Goal: Task Accomplishment & Management: Manage account settings

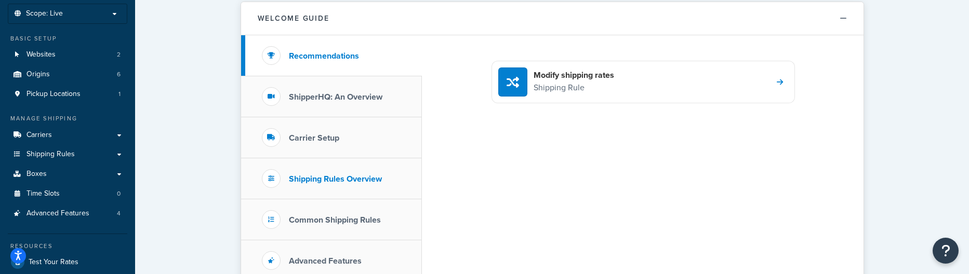
scroll to position [60, 0]
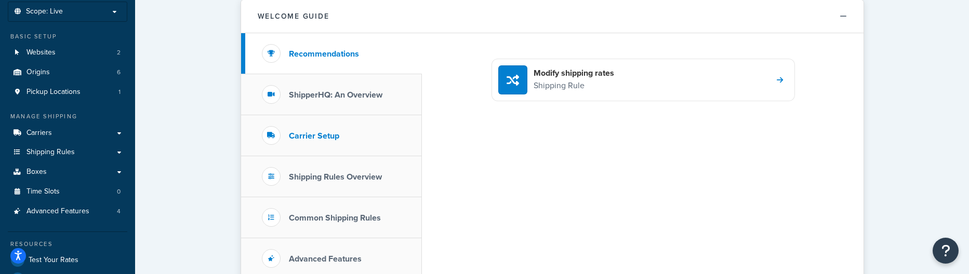
click at [321, 140] on h3 "Carrier Setup" at bounding box center [314, 135] width 50 height 9
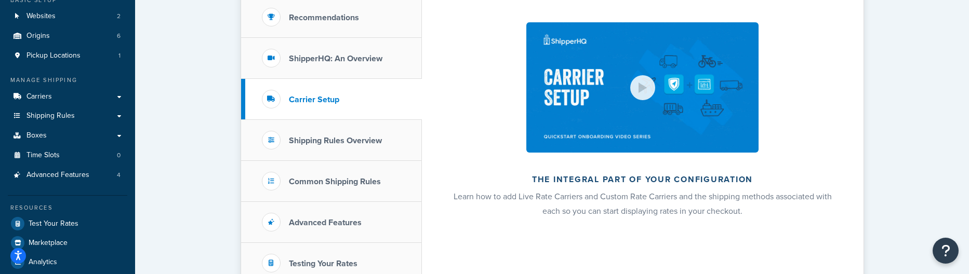
scroll to position [98, 0]
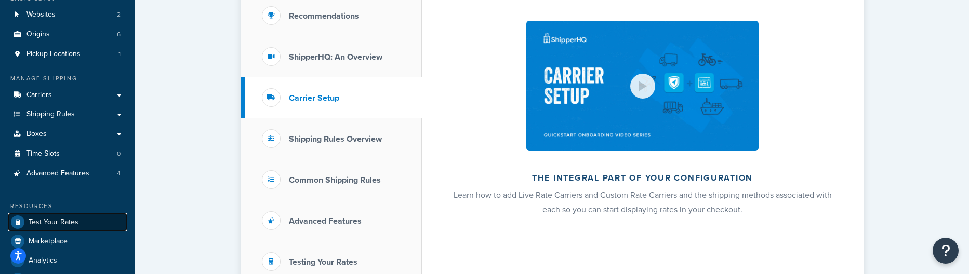
click at [44, 221] on span "Test Your Rates" at bounding box center [54, 222] width 50 height 9
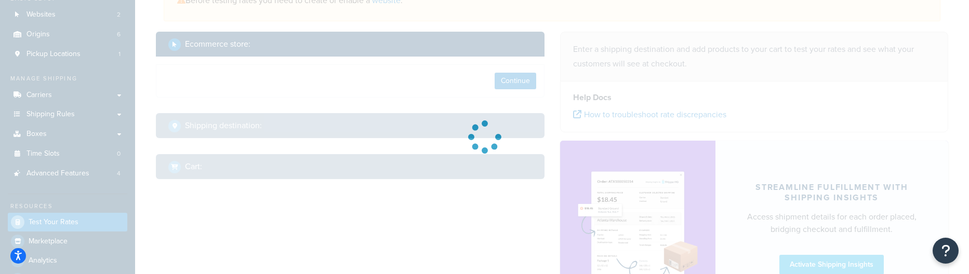
select select "TX"
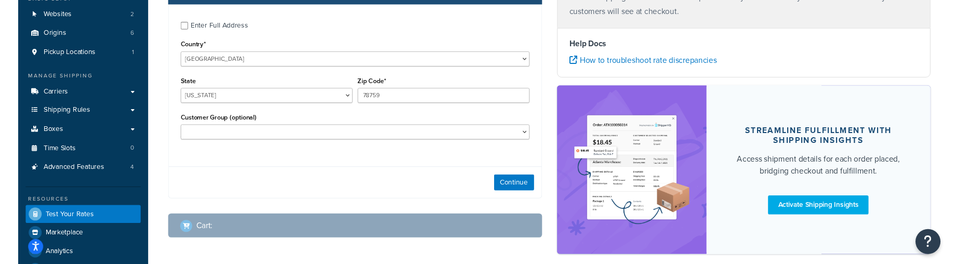
scroll to position [99, 0]
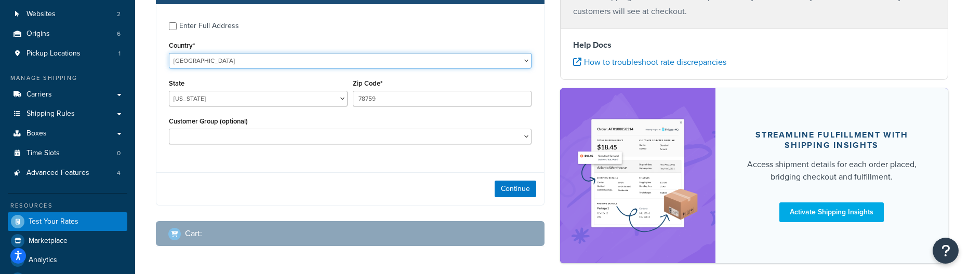
click at [190, 64] on select "United States United Kingdom Afghanistan Åland Islands Albania Algeria American…" at bounding box center [350, 61] width 362 height 16
select select "GB"
click at [169, 53] on select "United States United Kingdom Afghanistan Åland Islands Albania Algeria American…" at bounding box center [350, 61] width 362 height 16
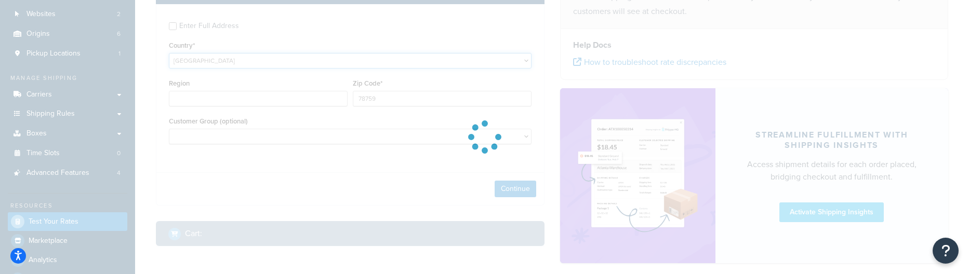
type input "TX"
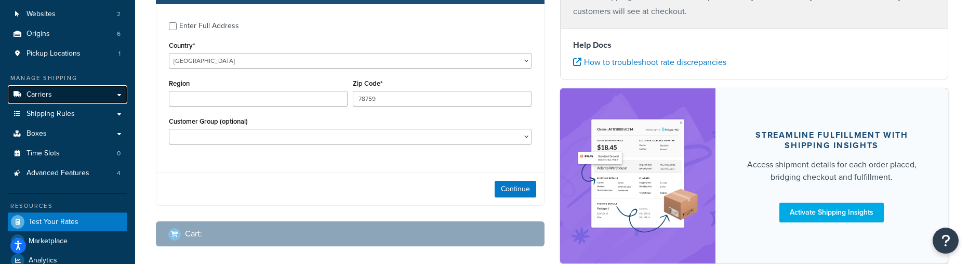
click at [84, 97] on link "Carriers" at bounding box center [67, 94] width 119 height 19
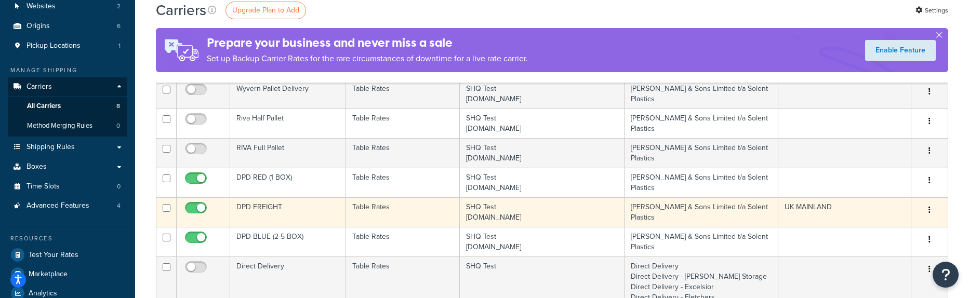
scroll to position [98, 0]
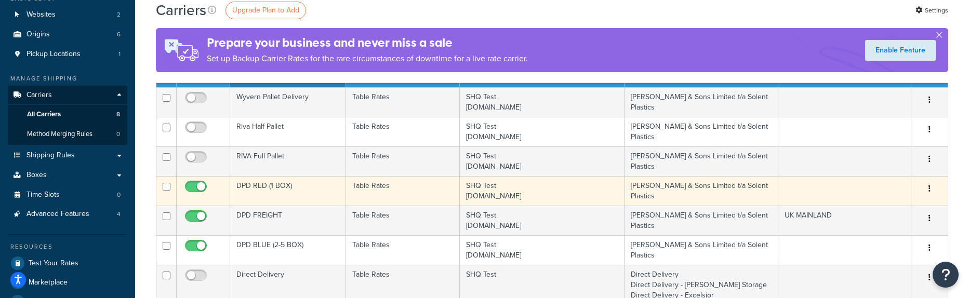
click at [423, 192] on td "Table Rates" at bounding box center [402, 191] width 113 height 30
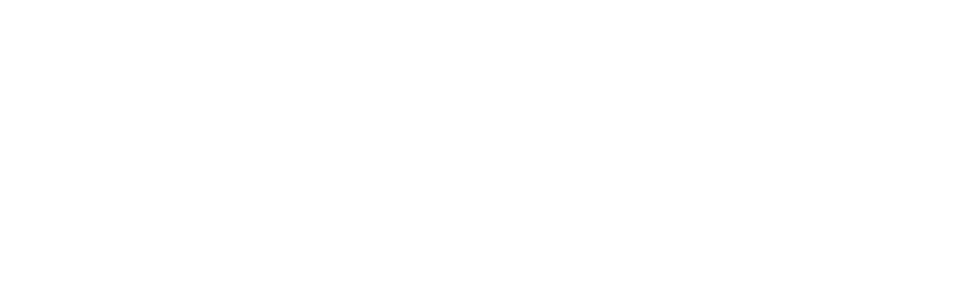
select select "25"
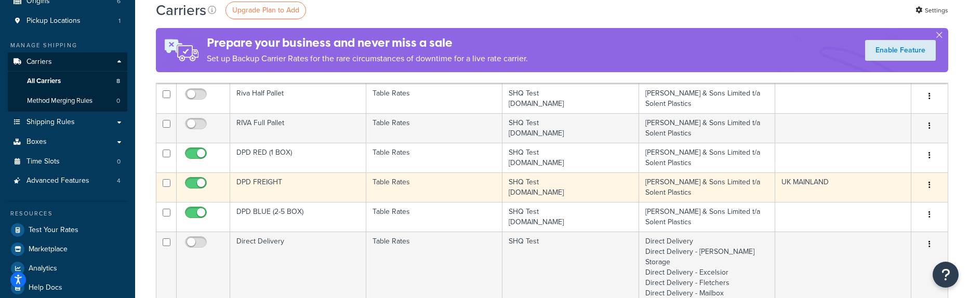
scroll to position [138, 0]
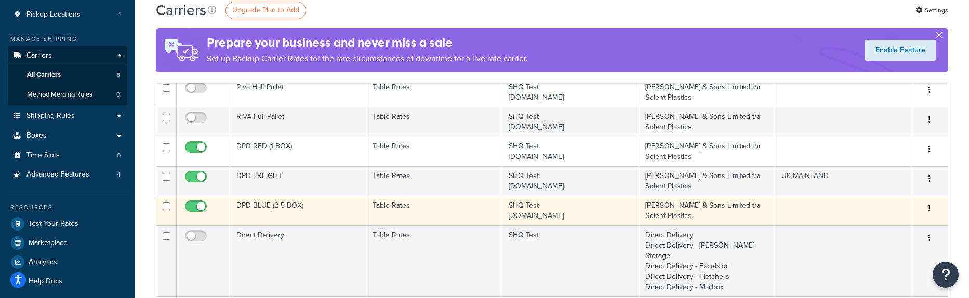
click at [279, 211] on td "DPD BLUE (2-5 BOX)" at bounding box center [298, 211] width 136 height 30
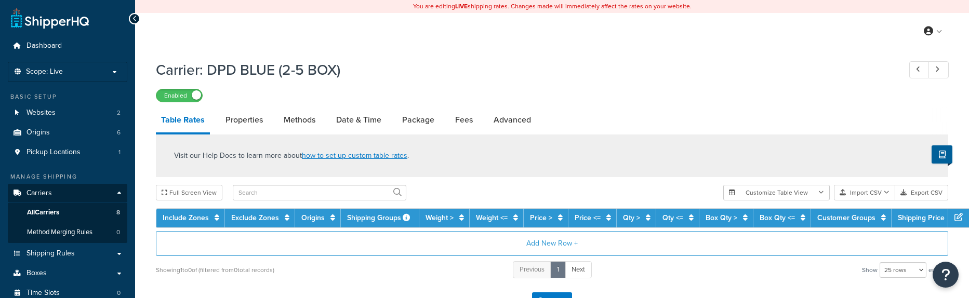
select select "25"
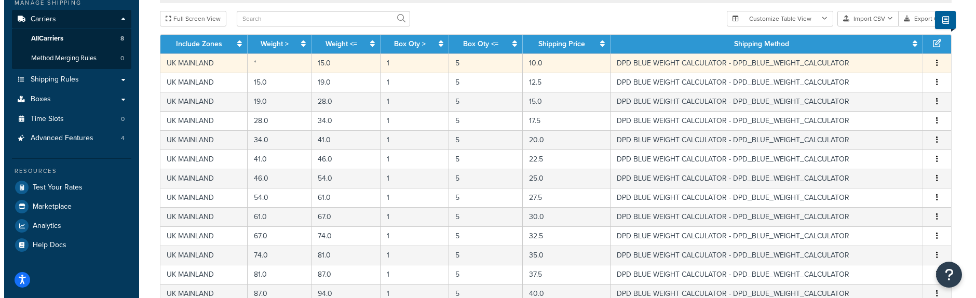
scroll to position [173, 0]
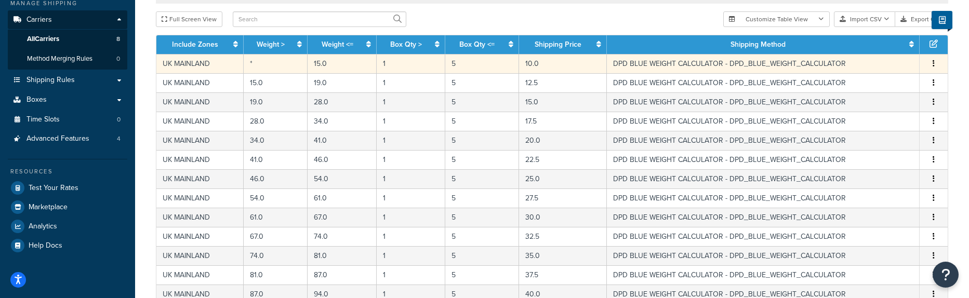
click at [699, 65] on td "DPD BLUE WEIGHT CALCULATOR - DPD_BLUE_WEIGHT_CALCULATOR" at bounding box center [763, 63] width 313 height 19
select select "182459"
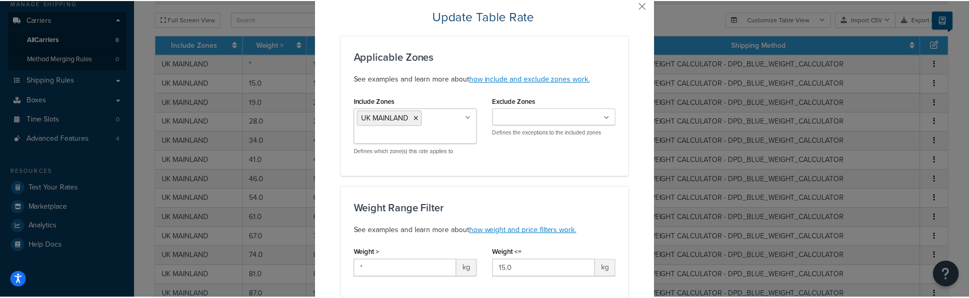
scroll to position [0, 0]
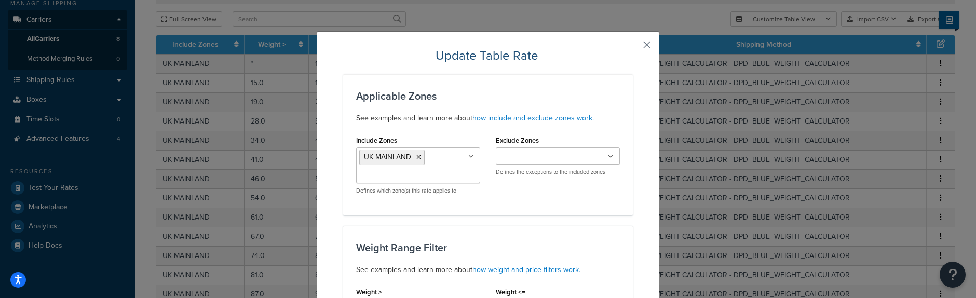
click at [633, 47] on button "button" at bounding box center [631, 48] width 3 height 3
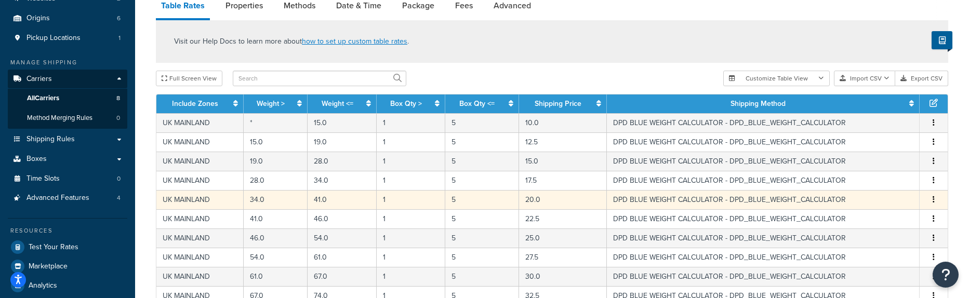
scroll to position [120, 0]
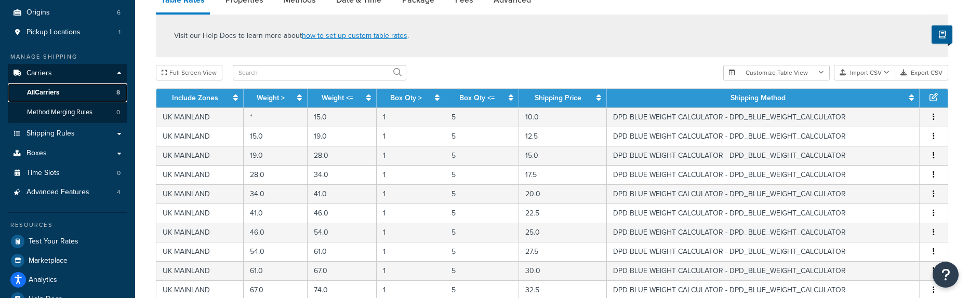
click at [51, 96] on span "All Carriers" at bounding box center [43, 92] width 32 height 9
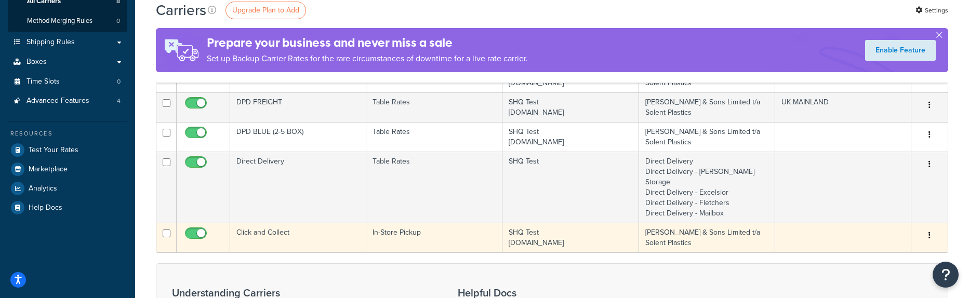
scroll to position [214, 0]
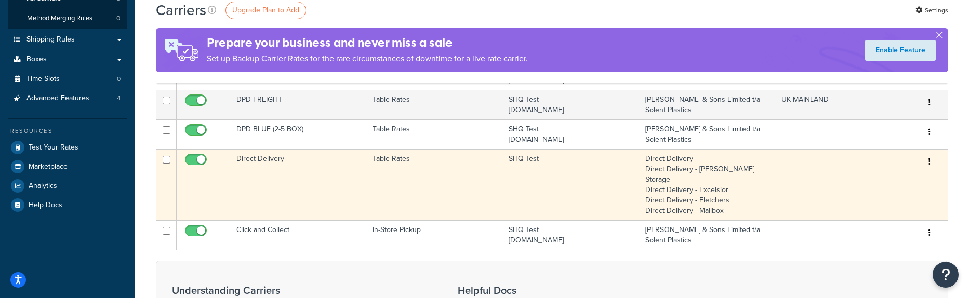
click at [664, 174] on td "Direct Delivery Direct Delivery - [PERSON_NAME] Storage Direct Delivery - Excel…" at bounding box center [707, 184] width 136 height 71
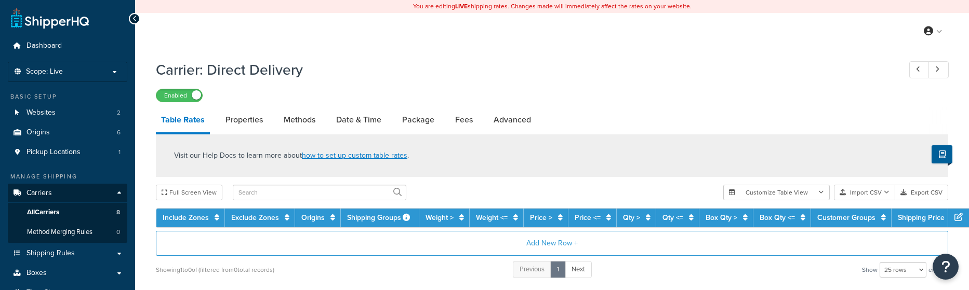
select select "25"
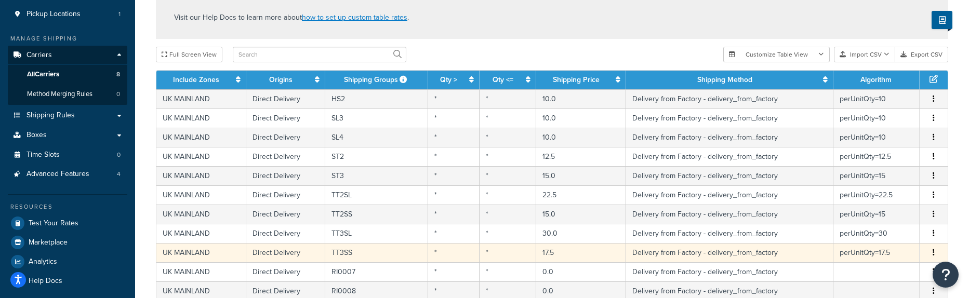
scroll to position [131, 0]
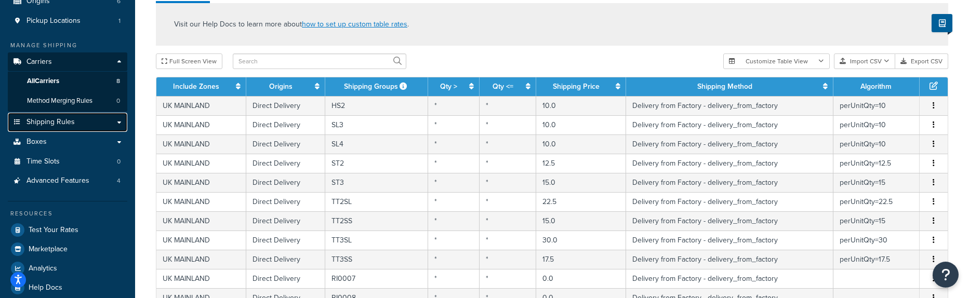
click at [57, 122] on span "Shipping Rules" at bounding box center [50, 122] width 48 height 9
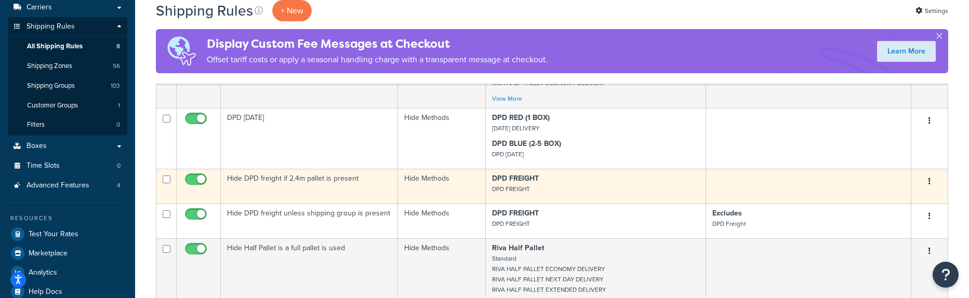
scroll to position [187, 0]
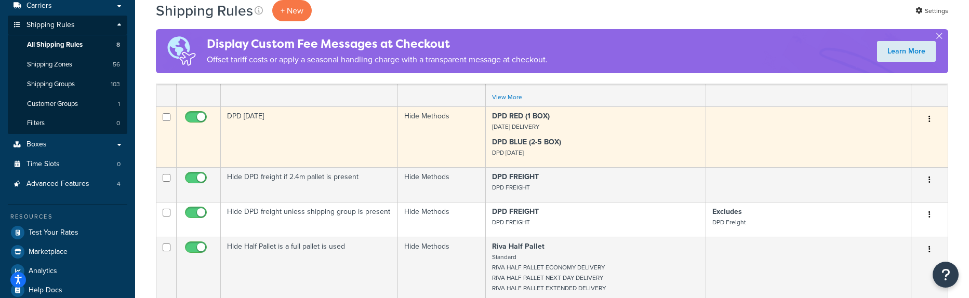
click at [301, 140] on td "DPD [DATE]" at bounding box center [309, 136] width 177 height 61
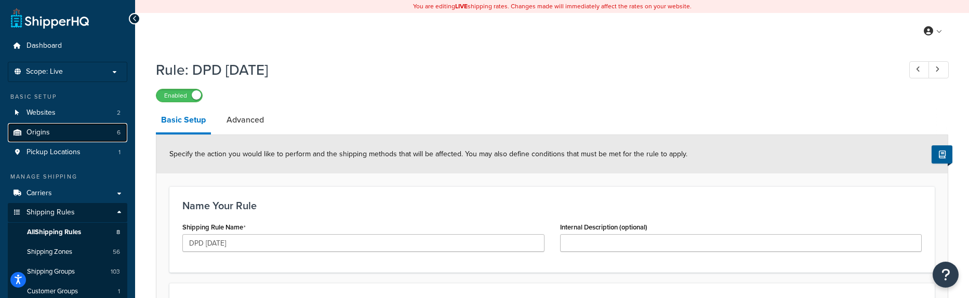
click at [43, 132] on span "Origins" at bounding box center [37, 132] width 23 height 9
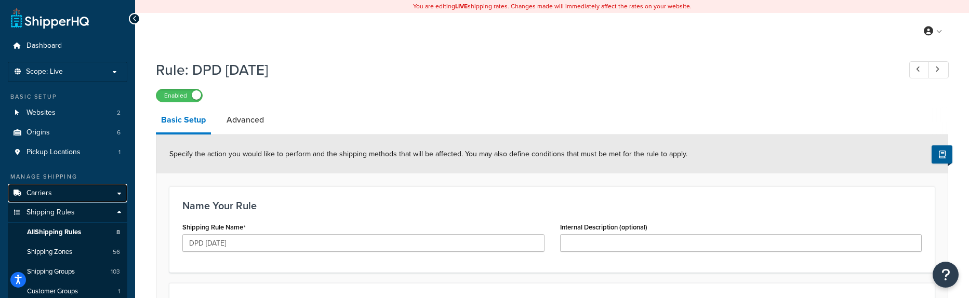
click at [47, 200] on link "Carriers" at bounding box center [67, 193] width 119 height 19
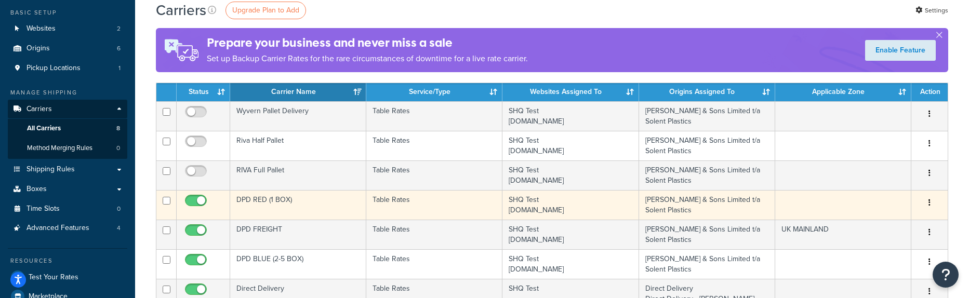
click at [425, 207] on td "Table Rates" at bounding box center [434, 205] width 136 height 30
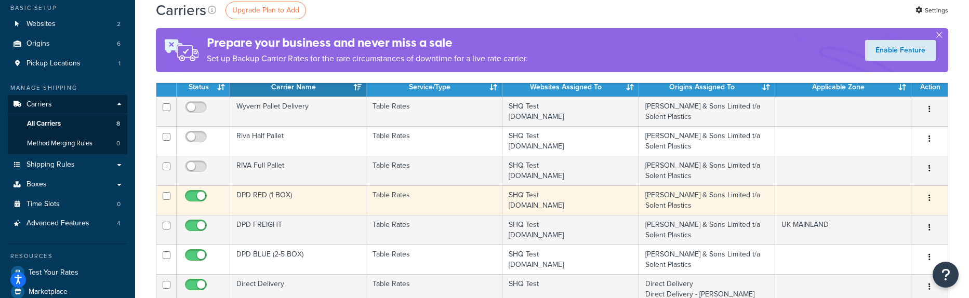
scroll to position [89, 0]
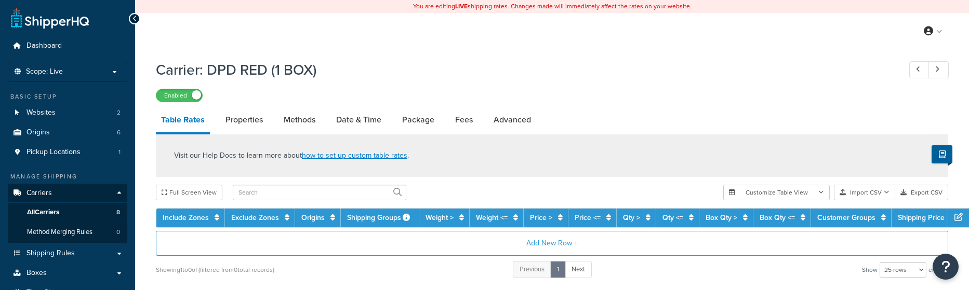
select select "25"
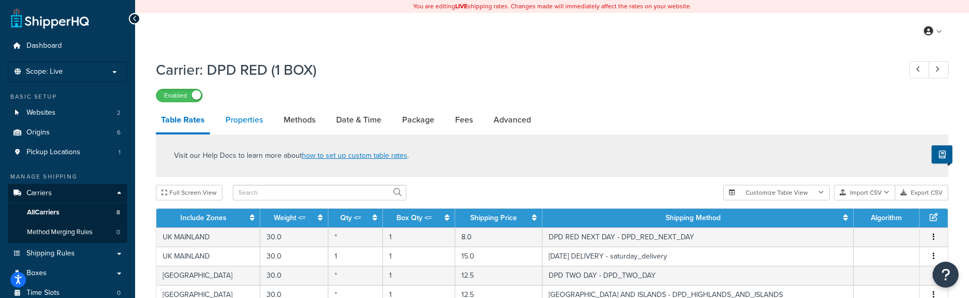
click at [257, 119] on link "Properties" at bounding box center [244, 119] width 48 height 25
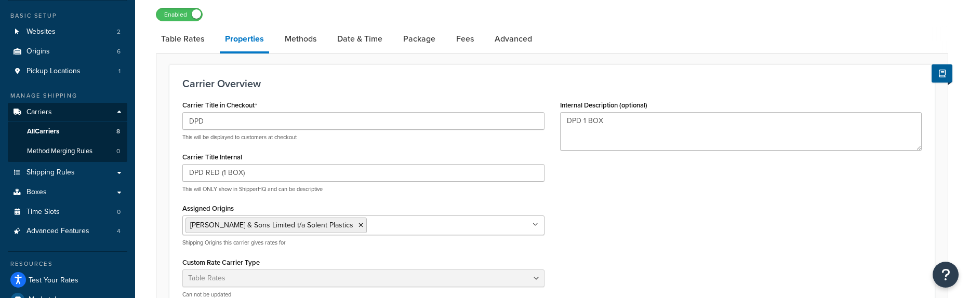
scroll to position [74, 0]
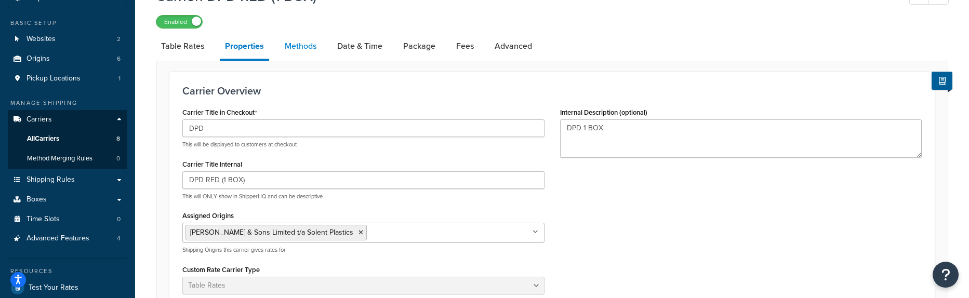
click at [301, 46] on link "Methods" at bounding box center [300, 46] width 42 height 25
select select "25"
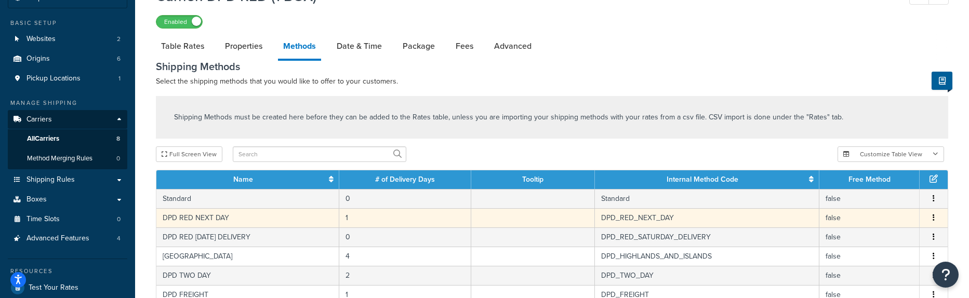
click at [264, 223] on td "DPD RED NEXT DAY" at bounding box center [247, 217] width 183 height 19
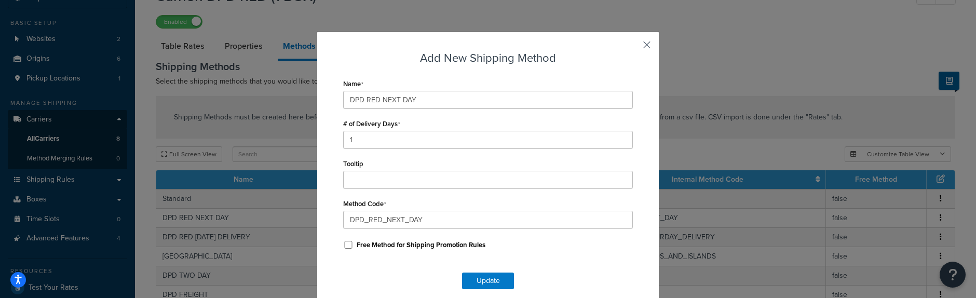
click at [633, 48] on button "button" at bounding box center [631, 48] width 3 height 3
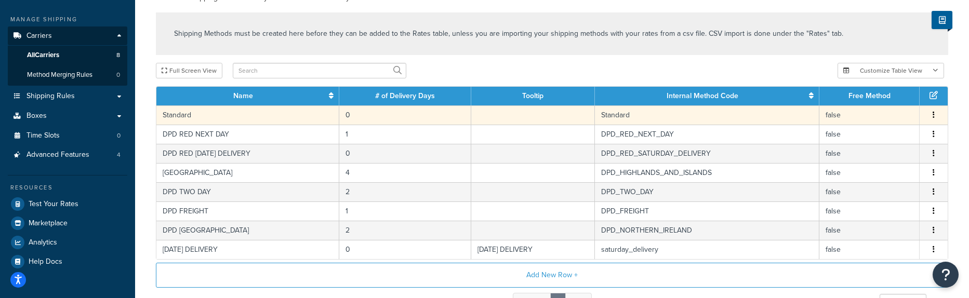
scroll to position [157, 0]
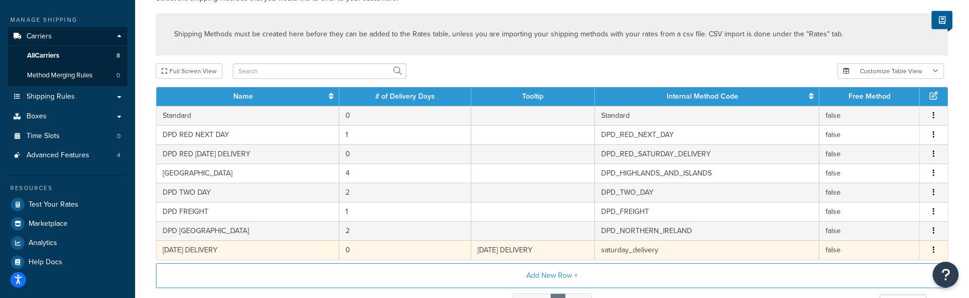
click at [290, 252] on td "SATURDAY DELIVERY" at bounding box center [247, 249] width 183 height 19
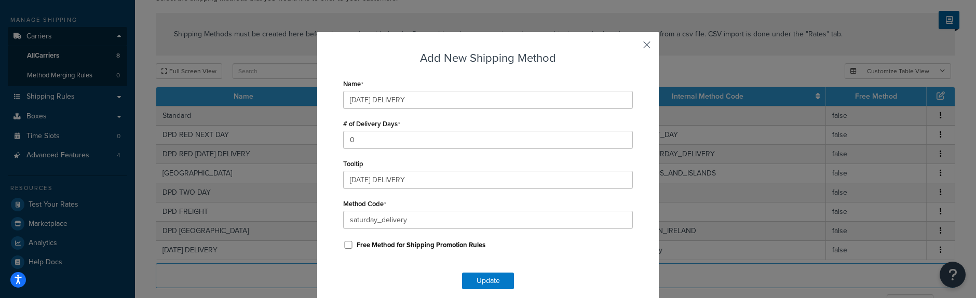
click at [633, 47] on button "button" at bounding box center [631, 48] width 3 height 3
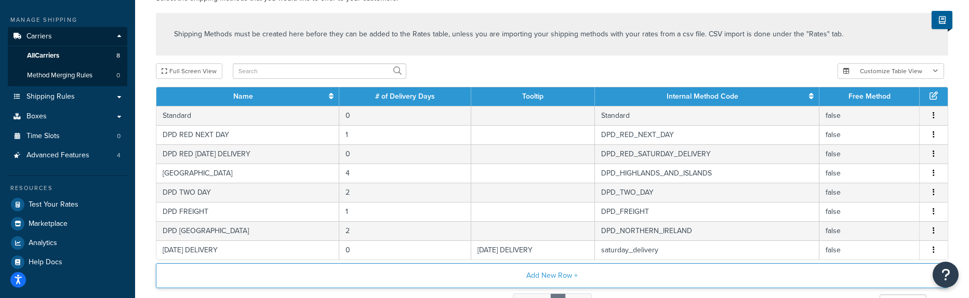
scroll to position [154, 0]
